Goal: Task Accomplishment & Management: Manage account settings

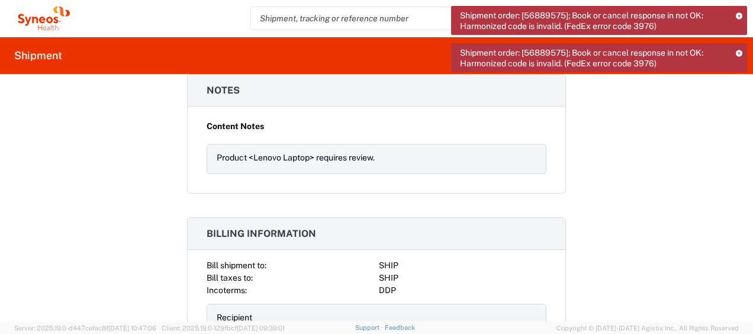
scroll to position [1350, 0]
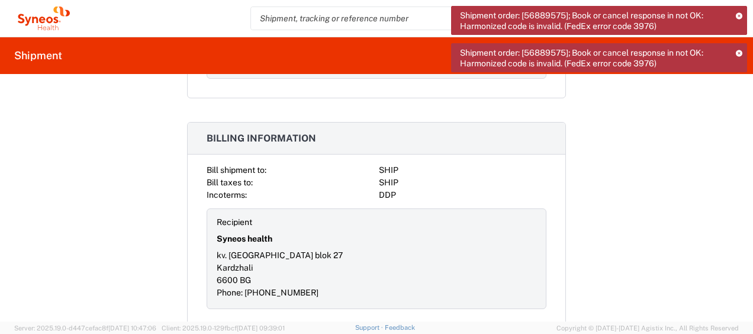
click at [739, 53] on icon at bounding box center [739, 53] width 7 height 7
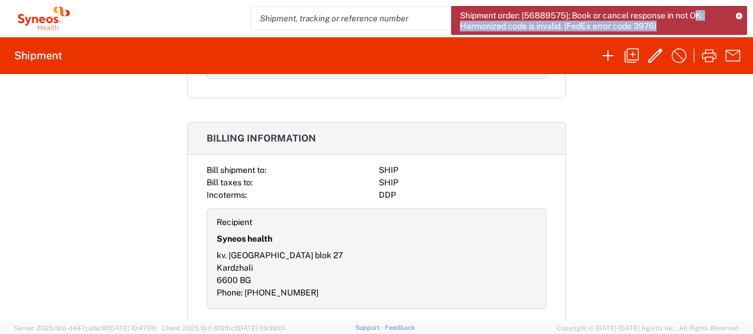
drag, startPoint x: 700, startPoint y: 15, endPoint x: 742, endPoint y: 10, distance: 42.3
click at [742, 10] on div "Shipment order: [56889575]; Book or cancel response in not OK: Harmonized code …" at bounding box center [599, 20] width 296 height 29
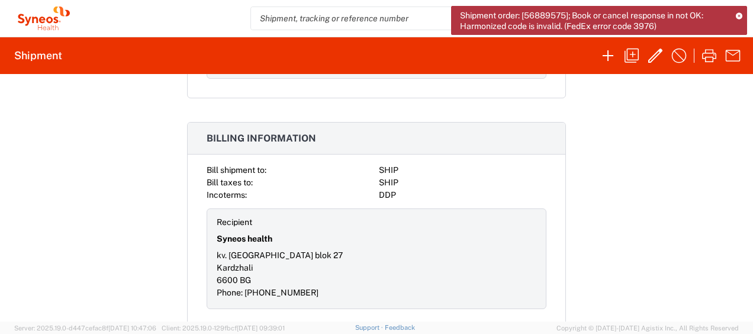
drag, startPoint x: 742, startPoint y: 10, endPoint x: 669, endPoint y: 143, distance: 152.1
click at [669, 143] on div "Shipment 56889575 Google Maps Documents Account Print Shipment Details Request …" at bounding box center [376, 197] width 753 height 247
click at [740, 13] on icon at bounding box center [739, 15] width 7 height 7
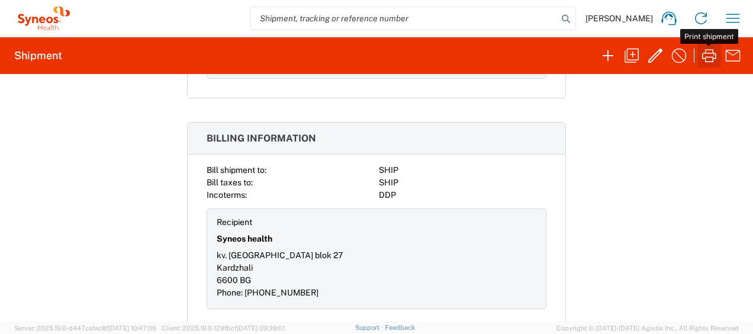
click at [716, 49] on icon "button" at bounding box center [709, 55] width 19 height 19
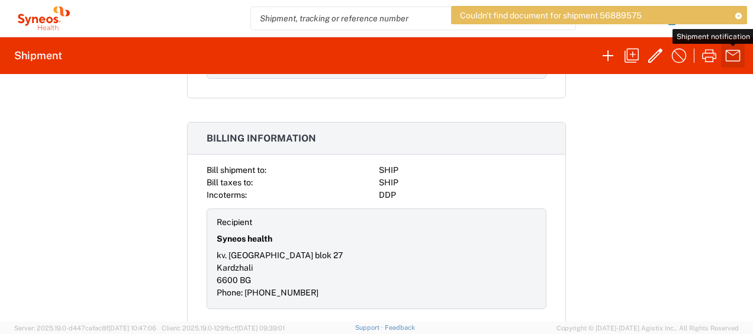
click at [732, 59] on icon "button" at bounding box center [732, 55] width 19 height 19
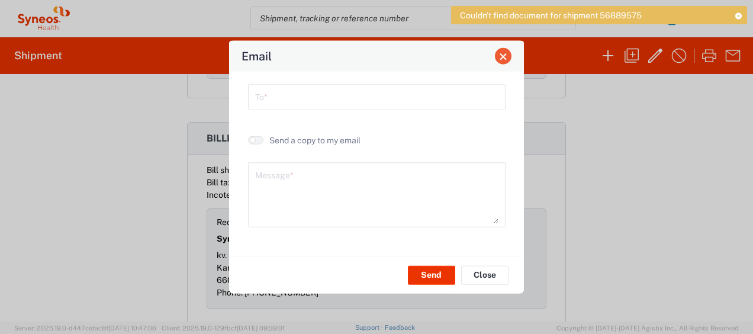
click at [507, 53] on span "Close" at bounding box center [503, 56] width 8 height 8
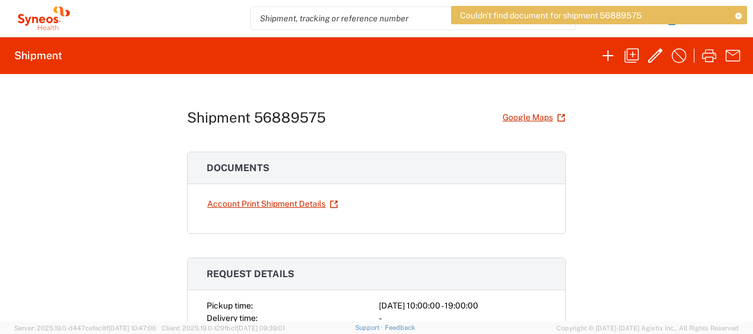
scroll to position [0, 0]
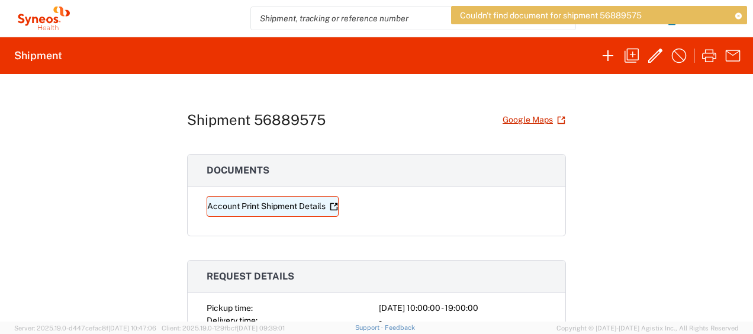
click at [311, 211] on link "Account Print Shipment Details" at bounding box center [273, 206] width 132 height 21
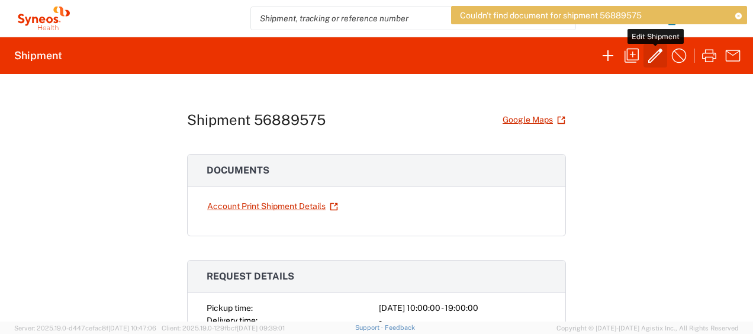
click at [656, 55] on icon "button" at bounding box center [655, 55] width 19 height 19
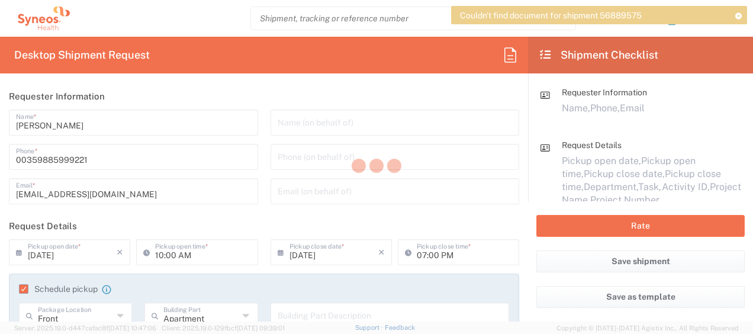
type input "4510 DEPARTMENTAL EXPENSE"
type input "Department"
type input "[GEOGRAPHIC_DATA]"
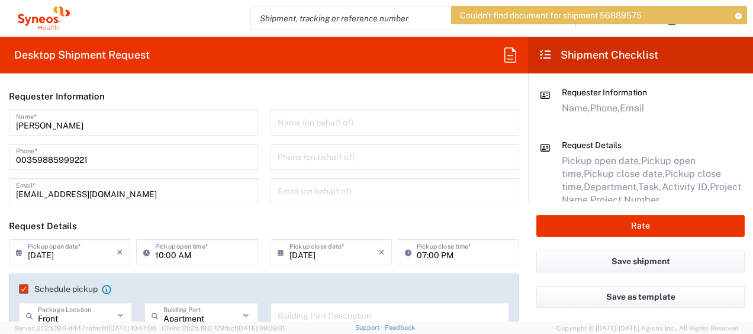
type input "Medium Box"
type input "Delivery Duty Paid"
type input "4510 DEPARTMENTAL EXPENSE"
type input "4510"
click at [628, 262] on button "Save shipment" at bounding box center [640, 261] width 208 height 22
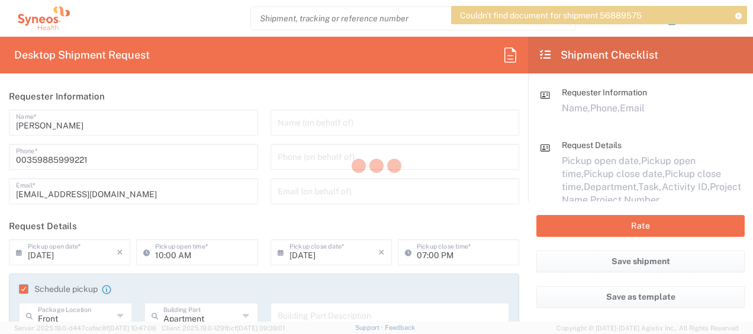
click at [505, 59] on div at bounding box center [376, 167] width 753 height 334
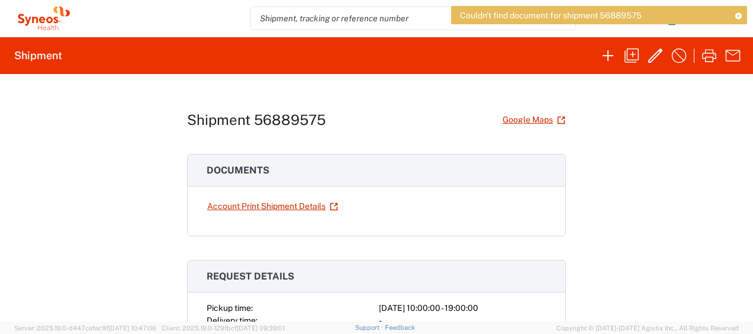
click at [740, 12] on icon at bounding box center [738, 15] width 8 height 7
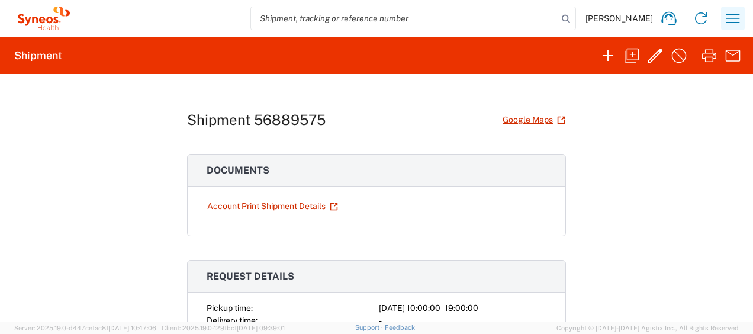
click at [726, 19] on icon "button" at bounding box center [732, 18] width 19 height 19
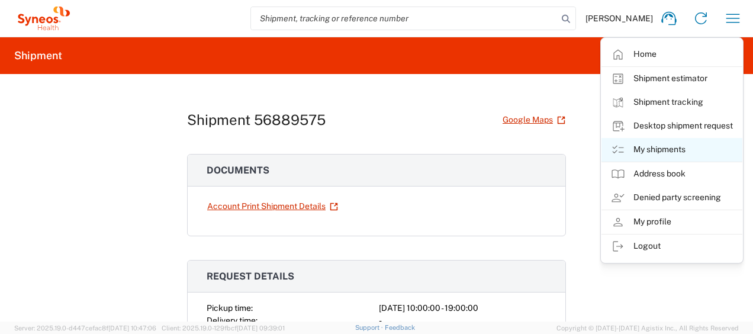
click at [687, 146] on link "My shipments" at bounding box center [671, 150] width 141 height 24
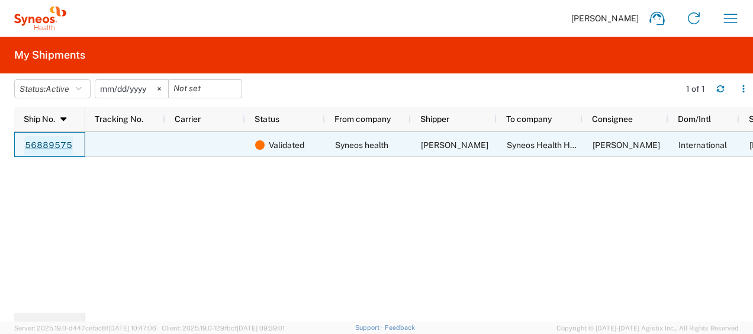
click at [51, 148] on link "56889575" at bounding box center [48, 145] width 49 height 19
